Goal: Transaction & Acquisition: Purchase product/service

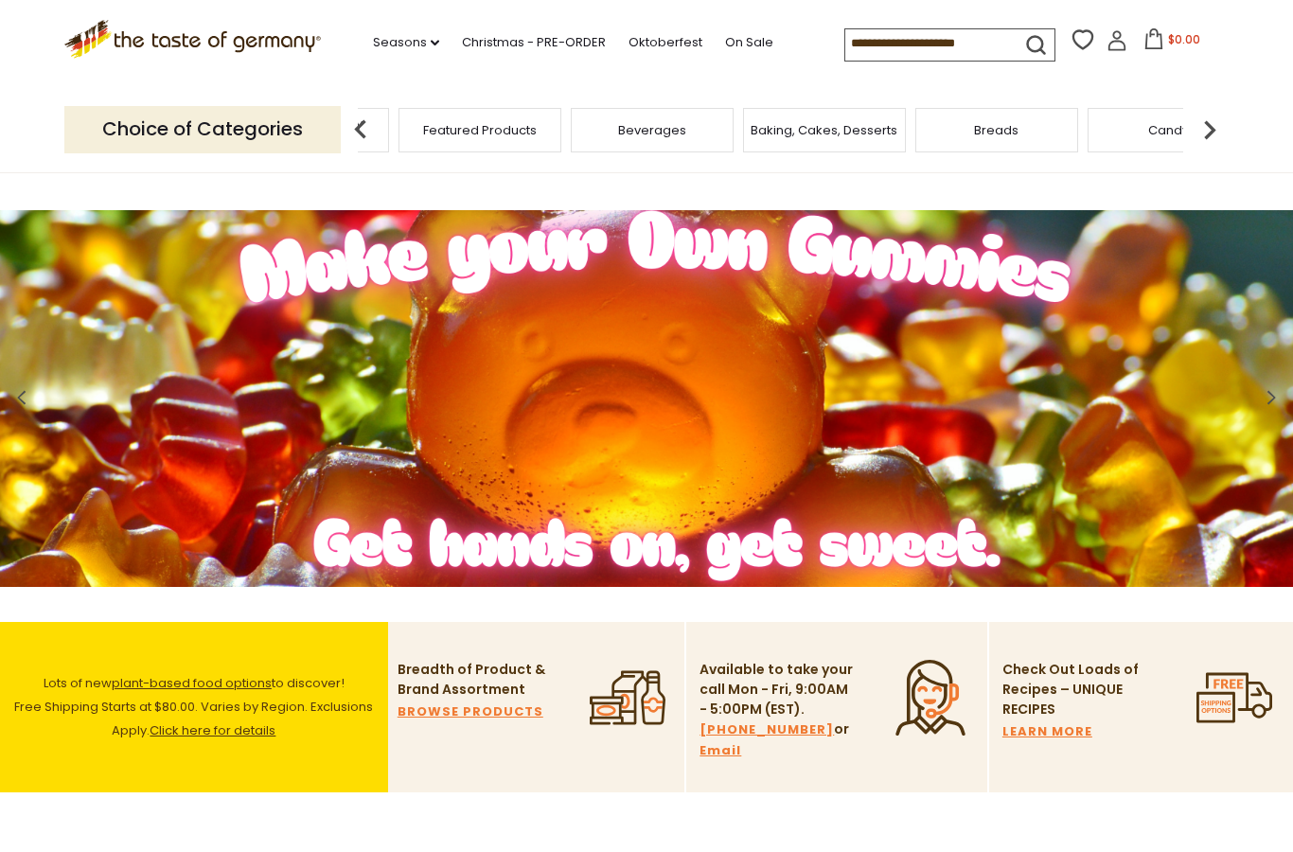
click at [1215, 126] on img at bounding box center [1210, 130] width 38 height 38
click at [461, 133] on div "Cookies" at bounding box center [379, 130] width 163 height 44
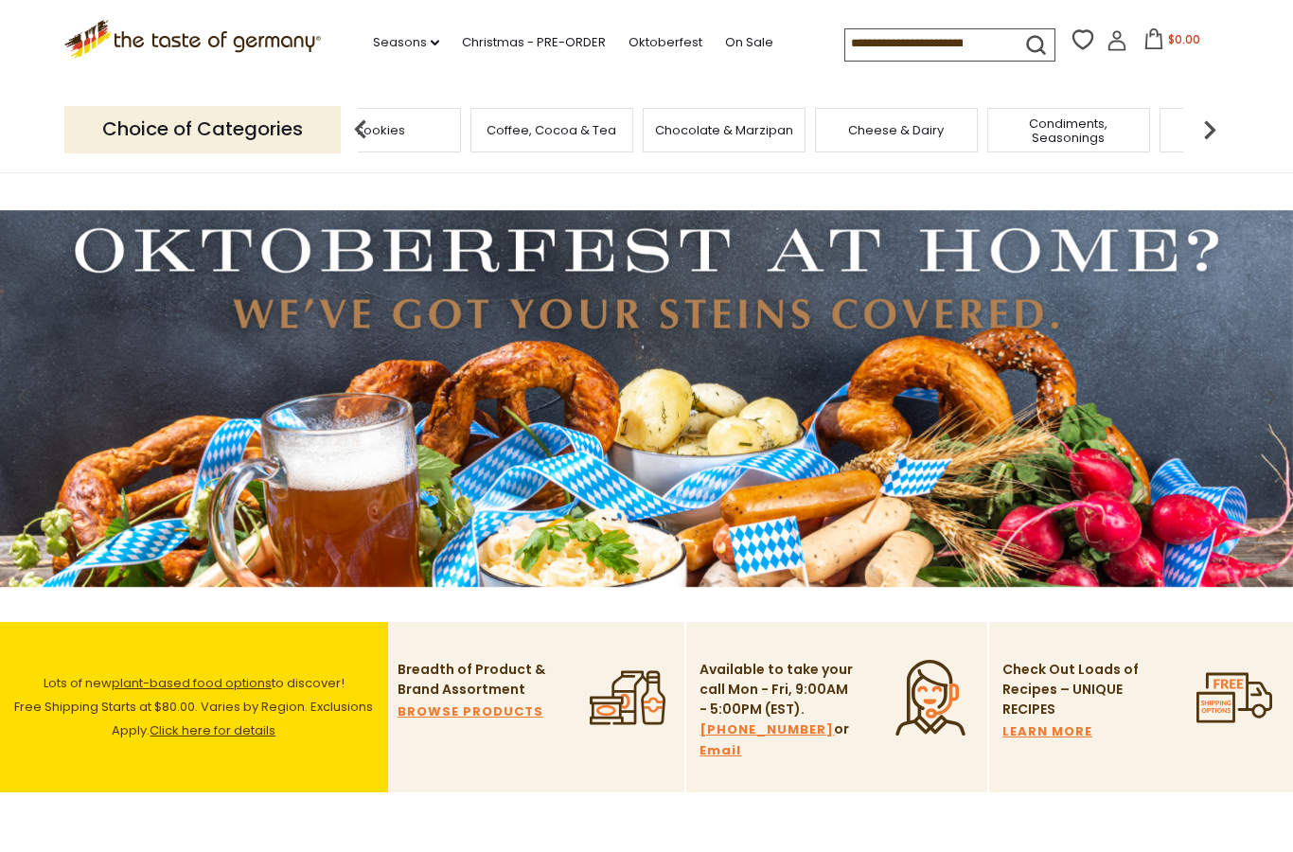
click at [862, 37] on input at bounding box center [925, 42] width 160 height 27
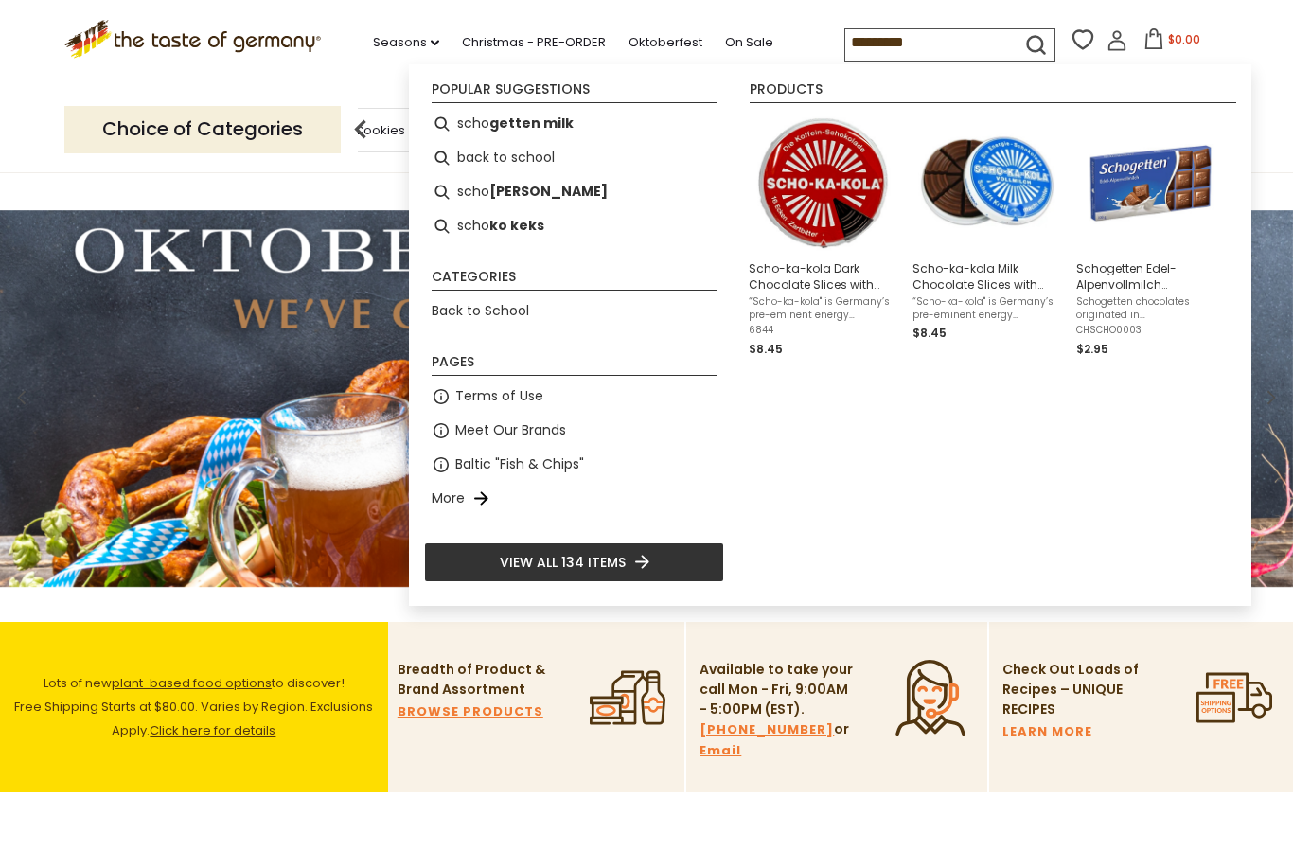
type input "**********"
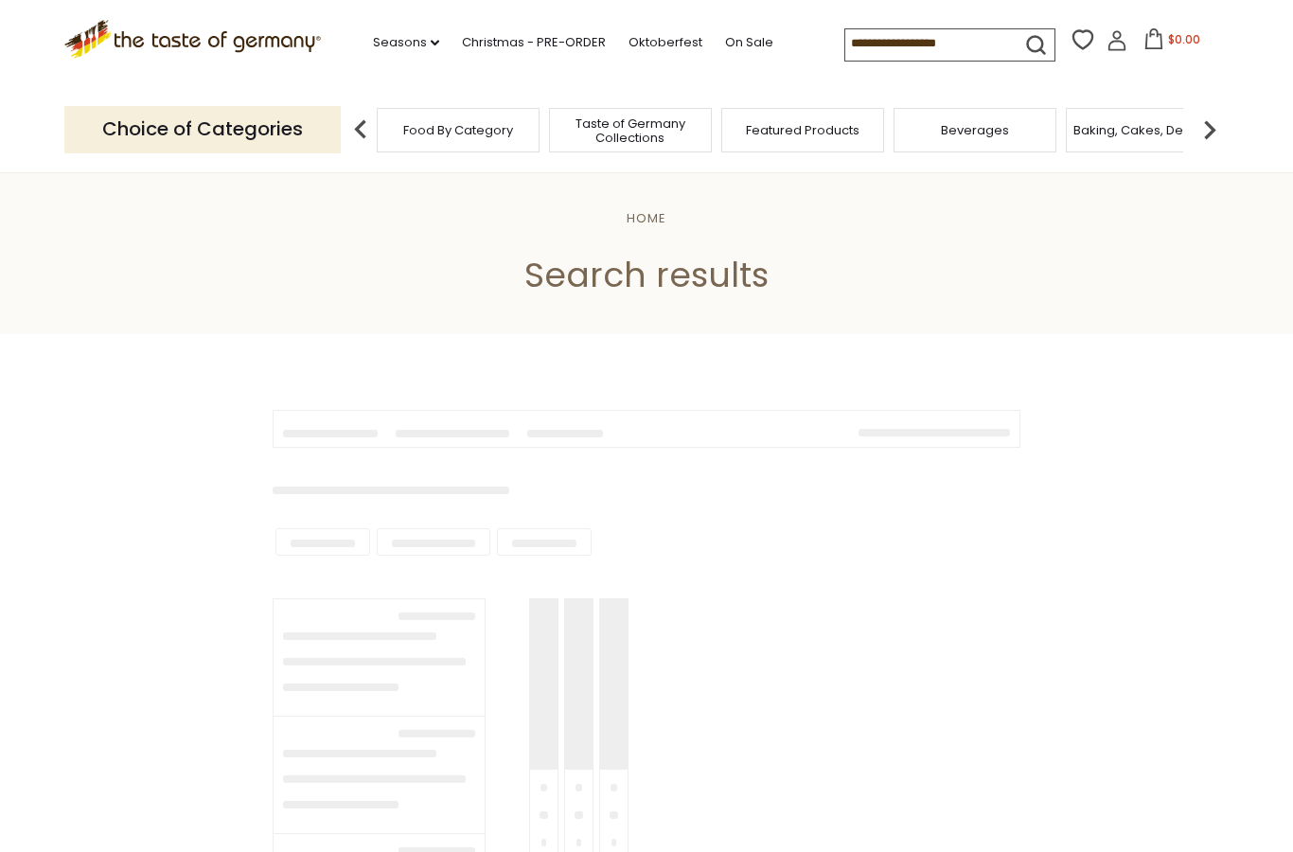
type input "**********"
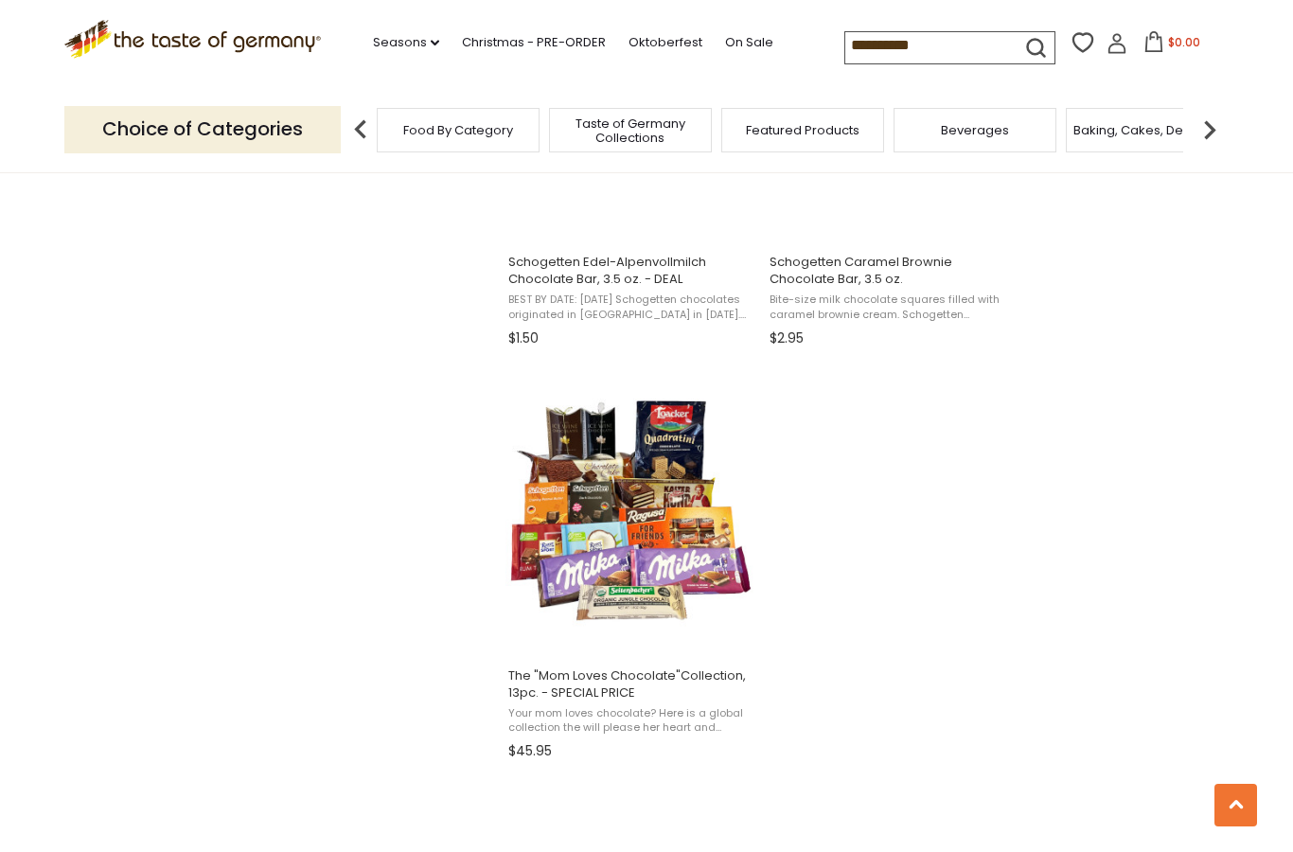
scroll to position [2219, 0]
click at [617, 536] on img "The" at bounding box center [631, 512] width 251 height 251
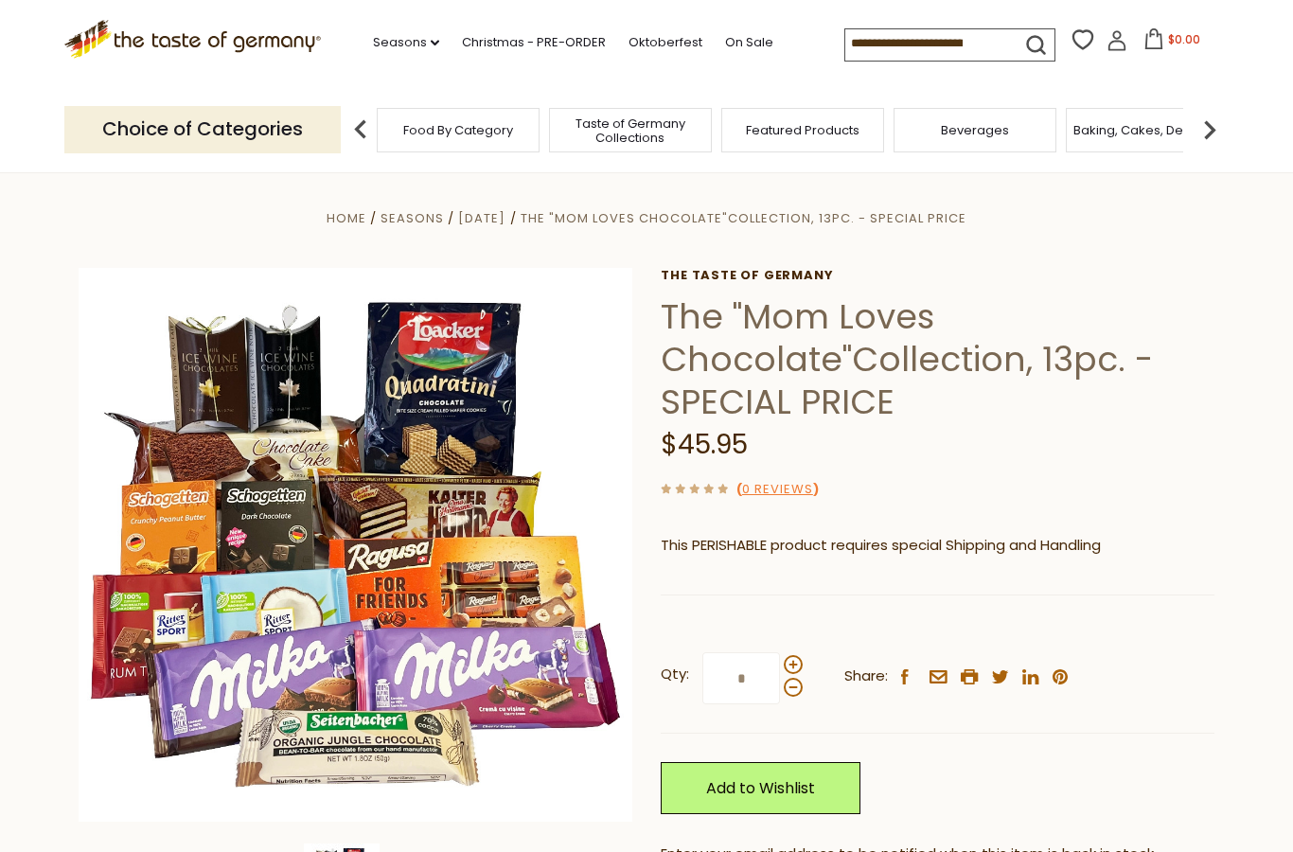
scroll to position [8, 0]
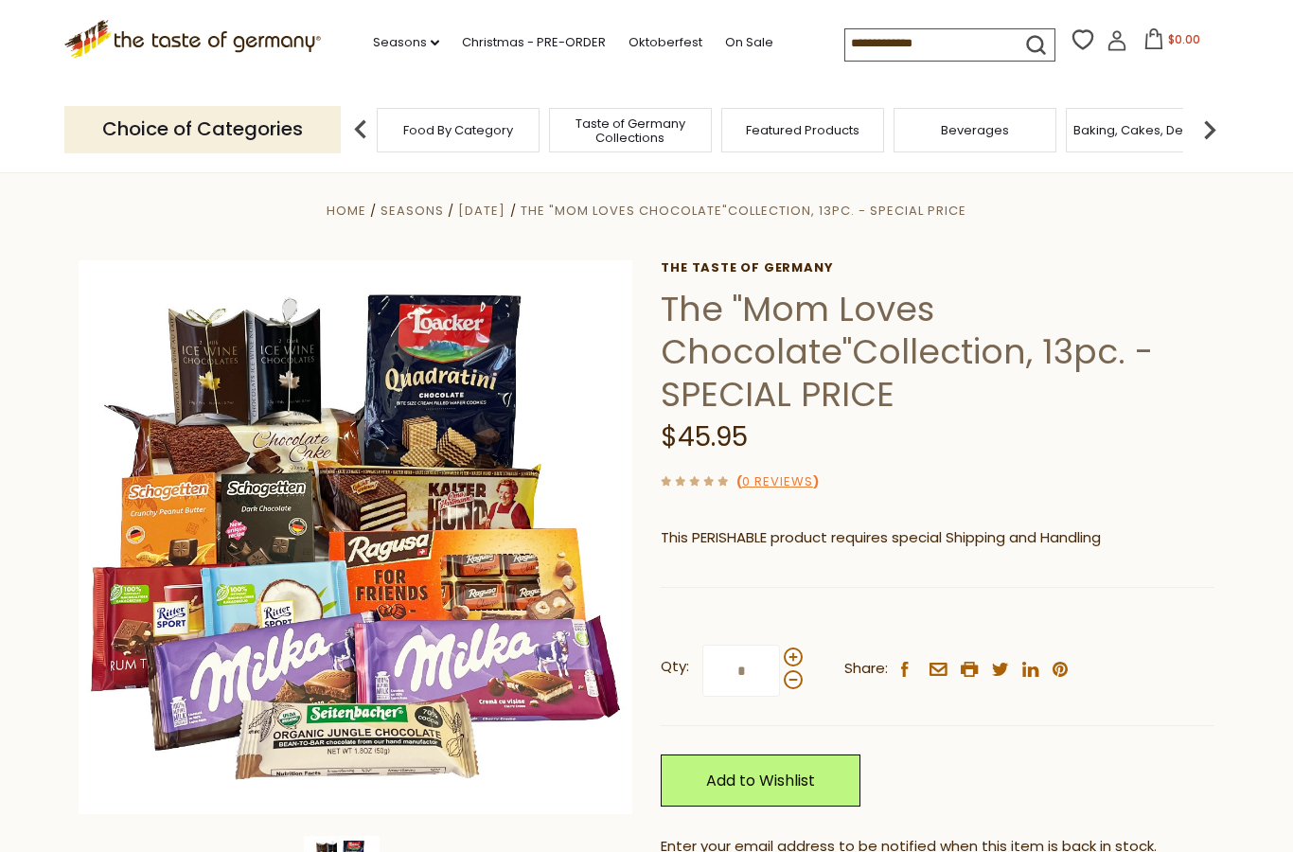
click at [357, 534] on img at bounding box center [356, 537] width 554 height 554
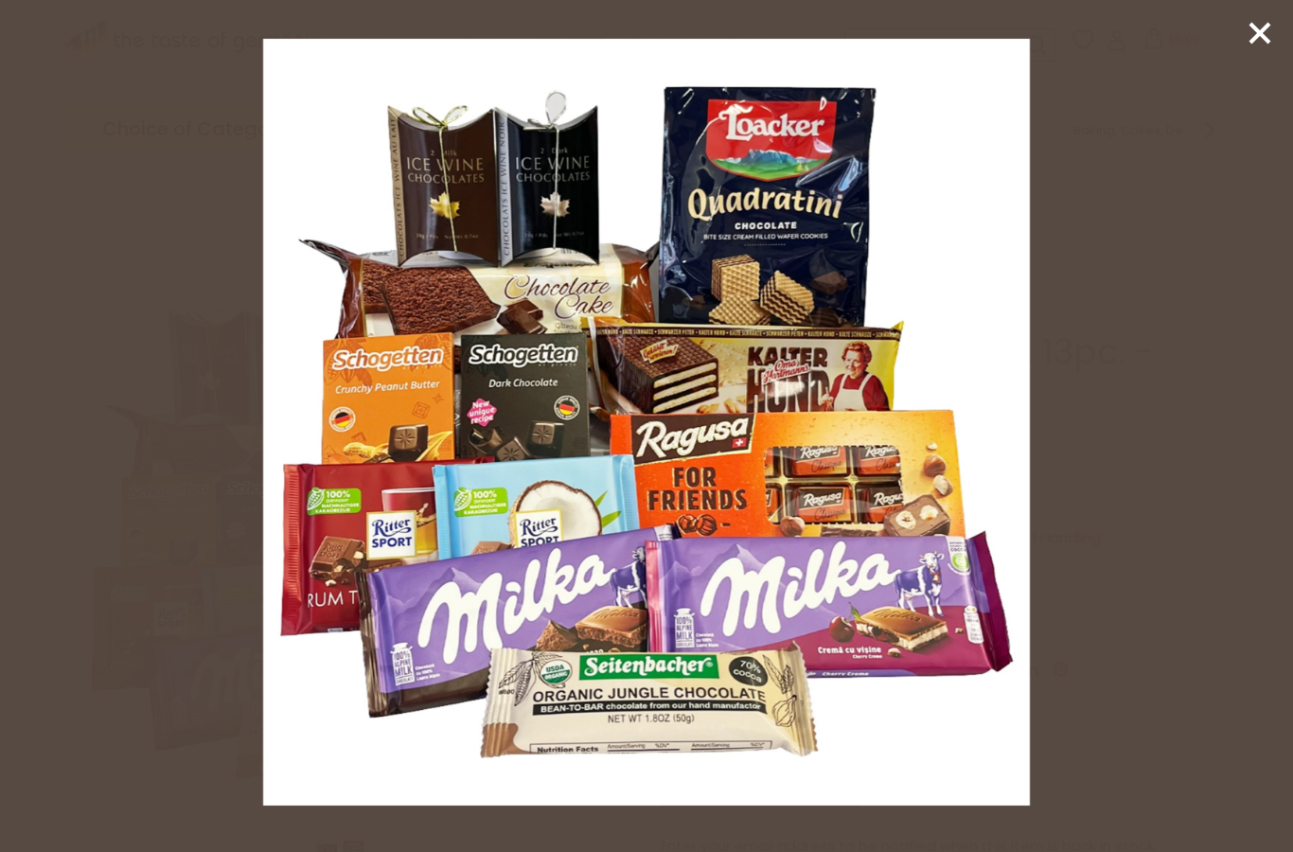
click at [1270, 29] on icon at bounding box center [1260, 33] width 28 height 28
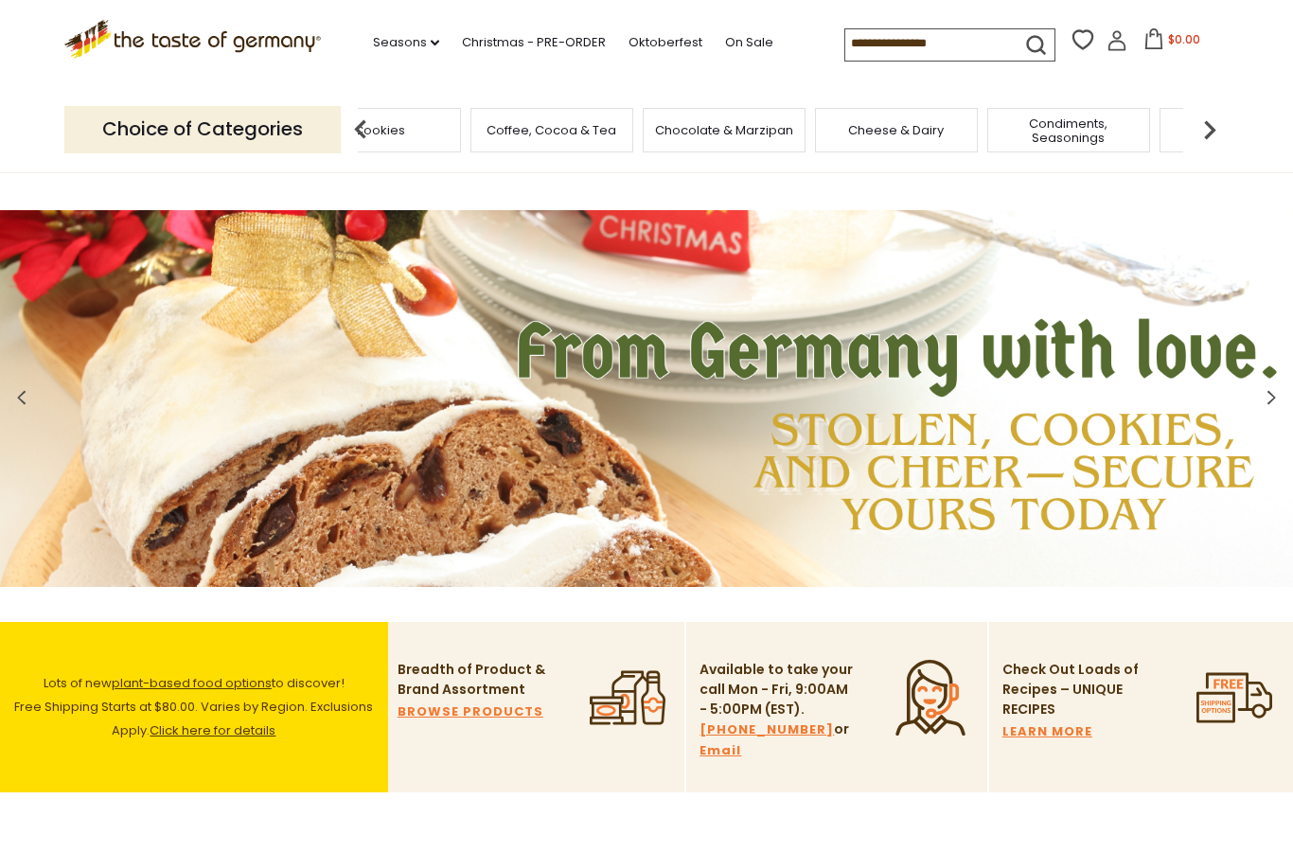
click at [470, 37] on link "Christmas - PRE-ORDER" at bounding box center [534, 42] width 144 height 21
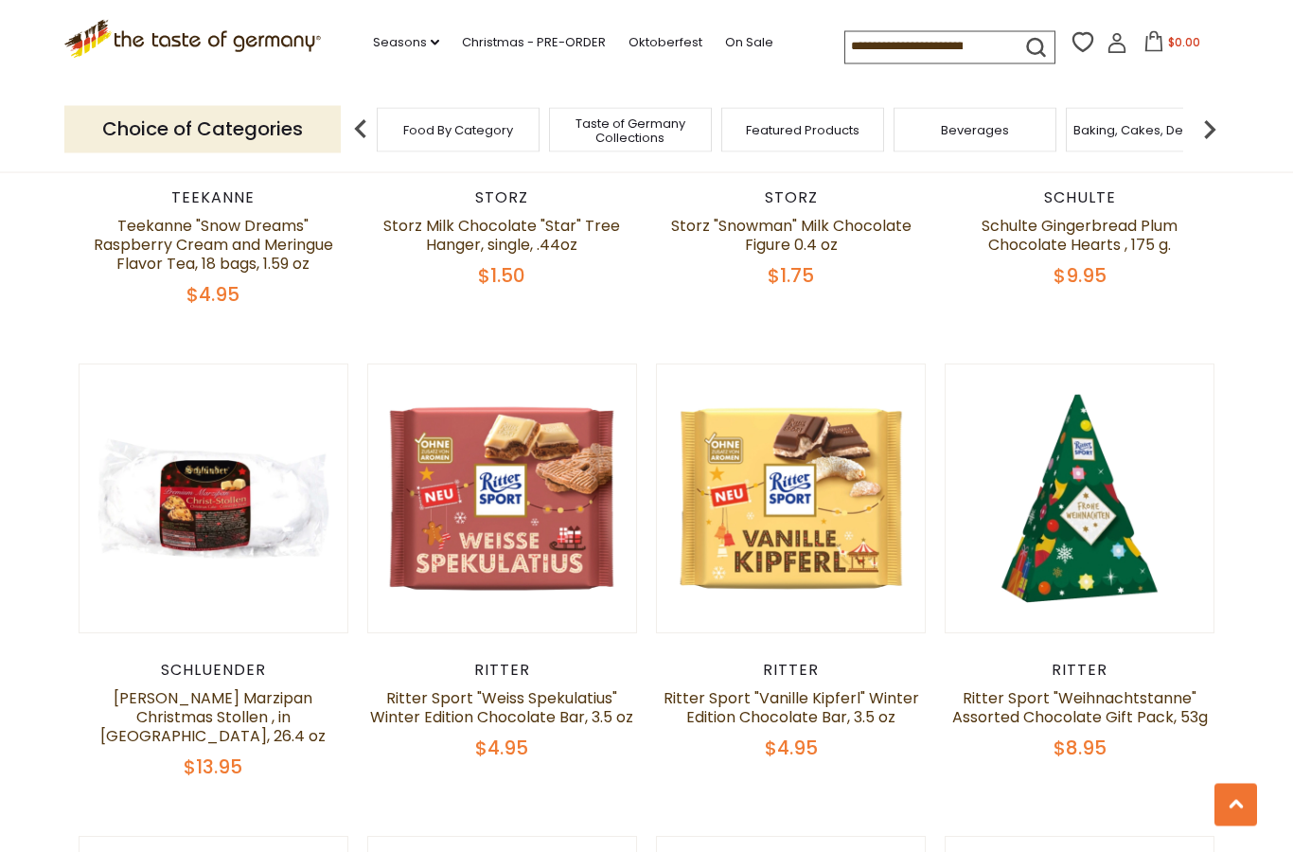
scroll to position [2611, 0]
